Goal: Transaction & Acquisition: Purchase product/service

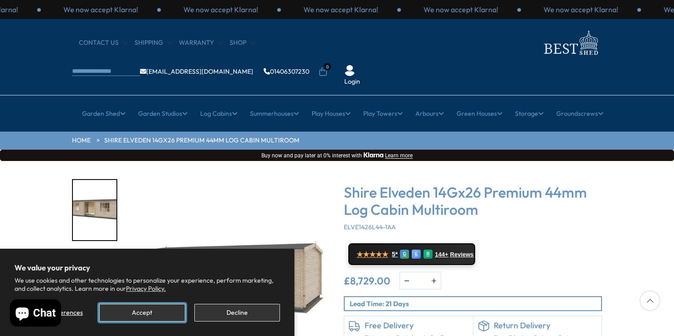
click at [171, 316] on button "Accept" at bounding box center [142, 313] width 86 height 18
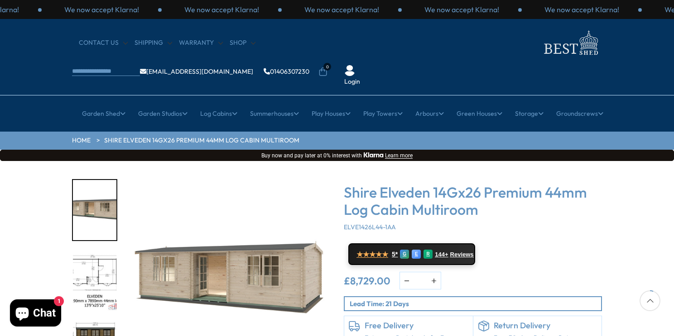
scroll to position [86, 0]
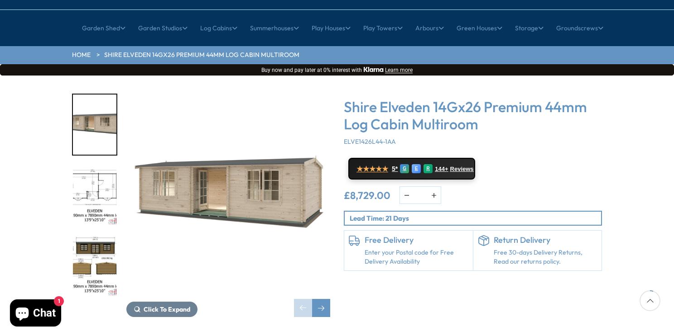
click at [99, 166] on img "2 / 10" at bounding box center [94, 196] width 43 height 60
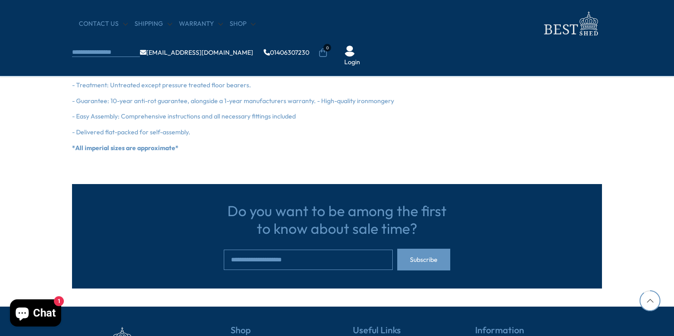
scroll to position [1441, 0]
